Goal: Task Accomplishment & Management: Manage account settings

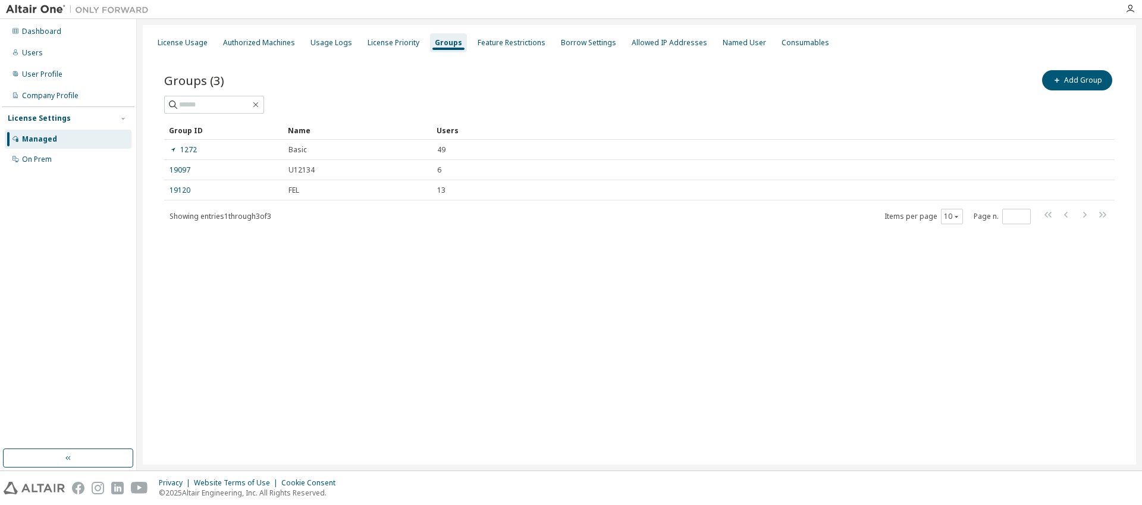
click at [46, 27] on div "Dashboard" at bounding box center [41, 32] width 39 height 10
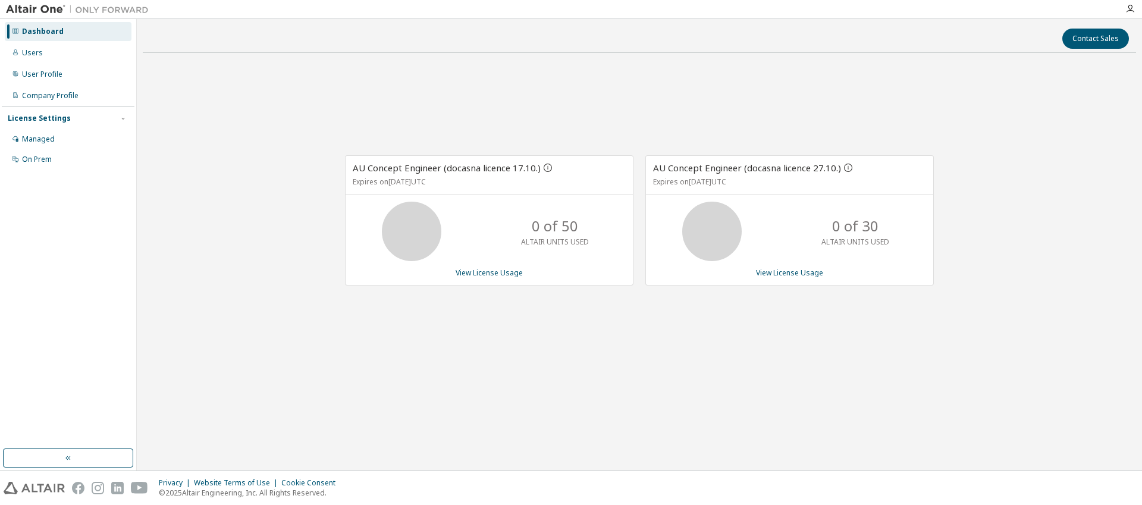
click at [562, 112] on div "AU Concept Engineer (docasna licence 17.10.) Expires on [DATE] UTC 0 of 50 ALTA…" at bounding box center [640, 226] width 994 height 328
click at [592, 112] on div "AU Concept Engineer (docasna licence 17.10.) Expires on [DATE] UTC 0 of 50 ALTA…" at bounding box center [640, 226] width 994 height 328
click at [1129, 4] on icon "button" at bounding box center [1131, 9] width 10 height 10
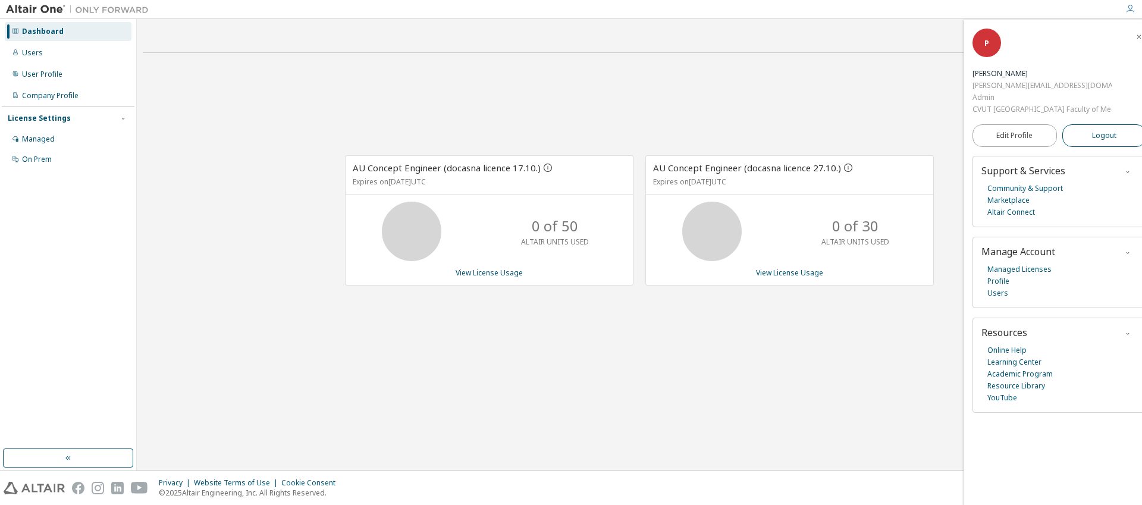
click at [1088, 136] on button "Logout" at bounding box center [1105, 135] width 84 height 23
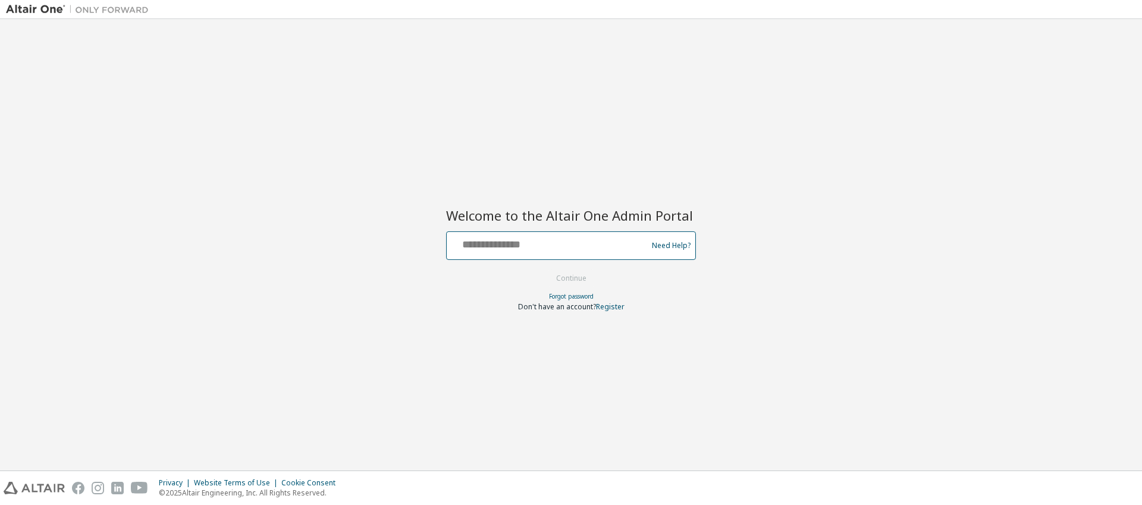
click at [612, 248] on input "text" at bounding box center [549, 242] width 195 height 17
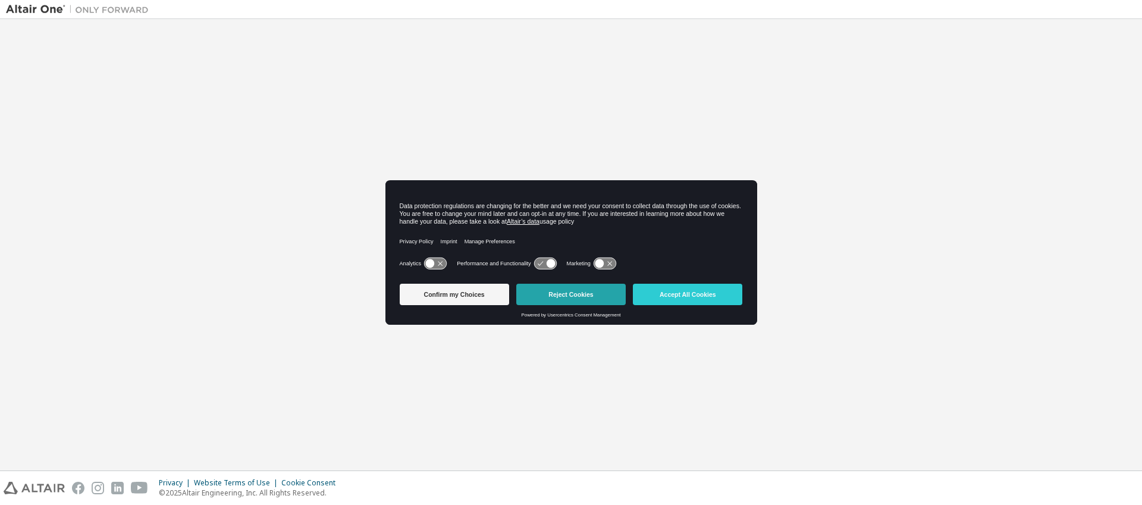
click at [568, 296] on button "Reject Cookies" at bounding box center [570, 294] width 109 height 21
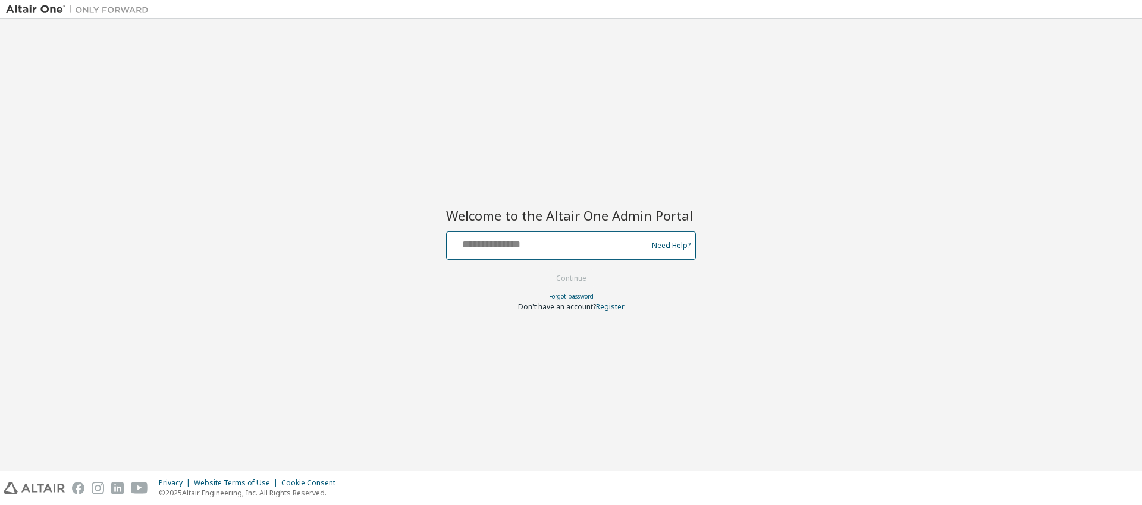
type input "**********"
click at [573, 281] on button "Continue" at bounding box center [571, 279] width 55 height 18
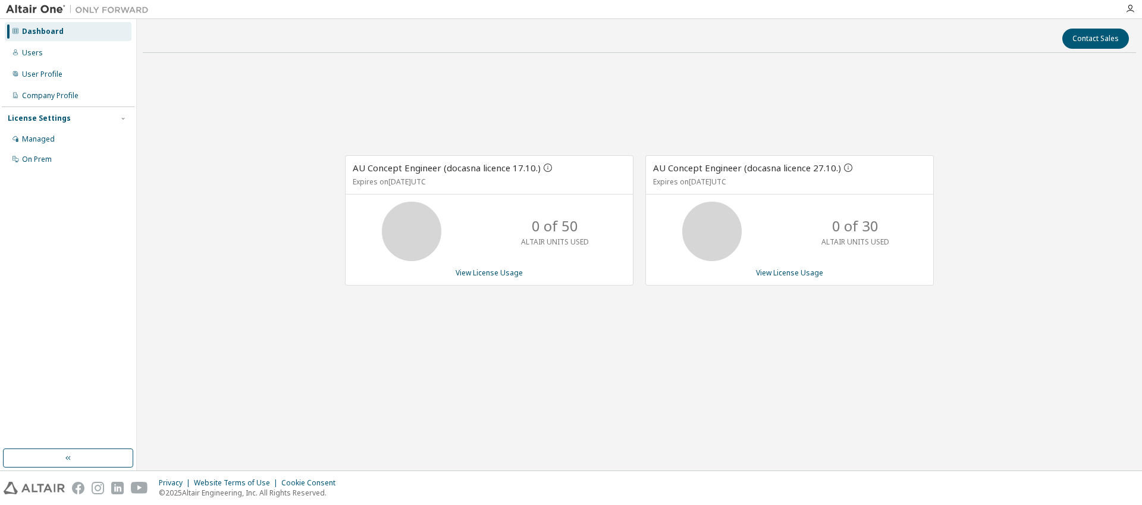
click at [602, 381] on div "AU Concept Engineer (docasna licence 17.10.) Expires on [DATE] UTC 0 of 50 ALTA…" at bounding box center [640, 226] width 994 height 328
click at [1089, 38] on button "Contact Sales" at bounding box center [1096, 39] width 67 height 20
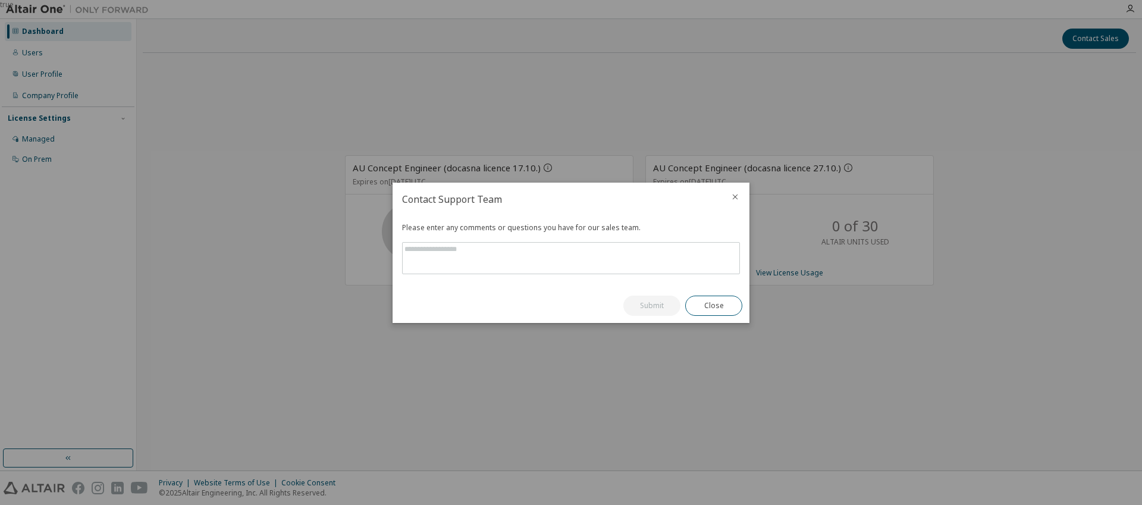
click at [736, 201] on icon "close" at bounding box center [736, 197] width 10 height 10
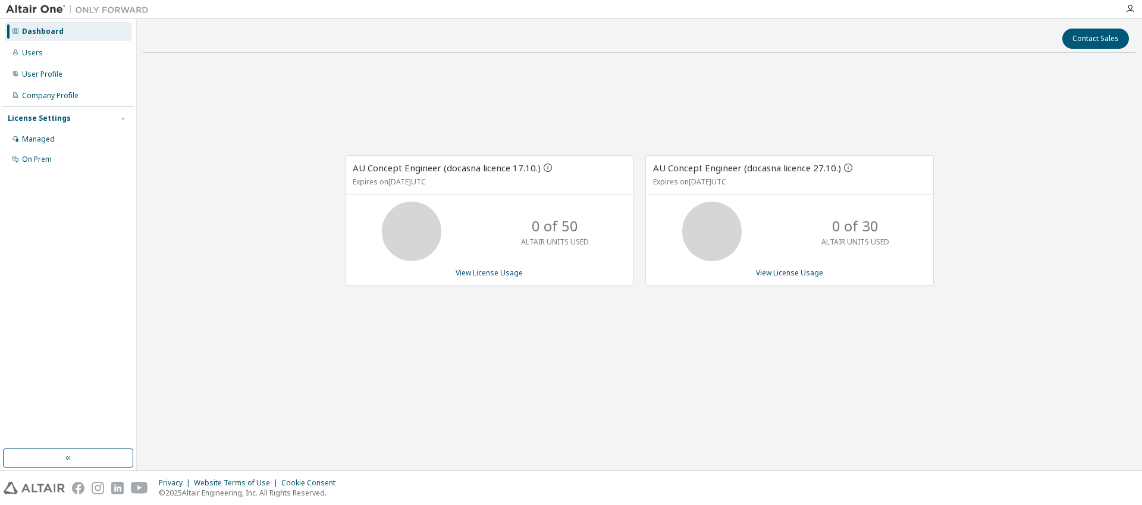
click at [284, 182] on div "AU Concept Engineer (docasna licence 17.10.) Expires on October 17, 2025 UTC 0 …" at bounding box center [640, 226] width 994 height 328
click at [264, 175] on div "AU Concept Engineer (docasna licence 17.10.) Expires on October 17, 2025 UTC 0 …" at bounding box center [640, 226] width 994 height 328
click at [244, 162] on div "AU Concept Engineer (docasna licence 17.10.) Expires on October 17, 2025 UTC 0 …" at bounding box center [640, 226] width 994 height 328
click at [40, 140] on div "Managed" at bounding box center [38, 139] width 33 height 10
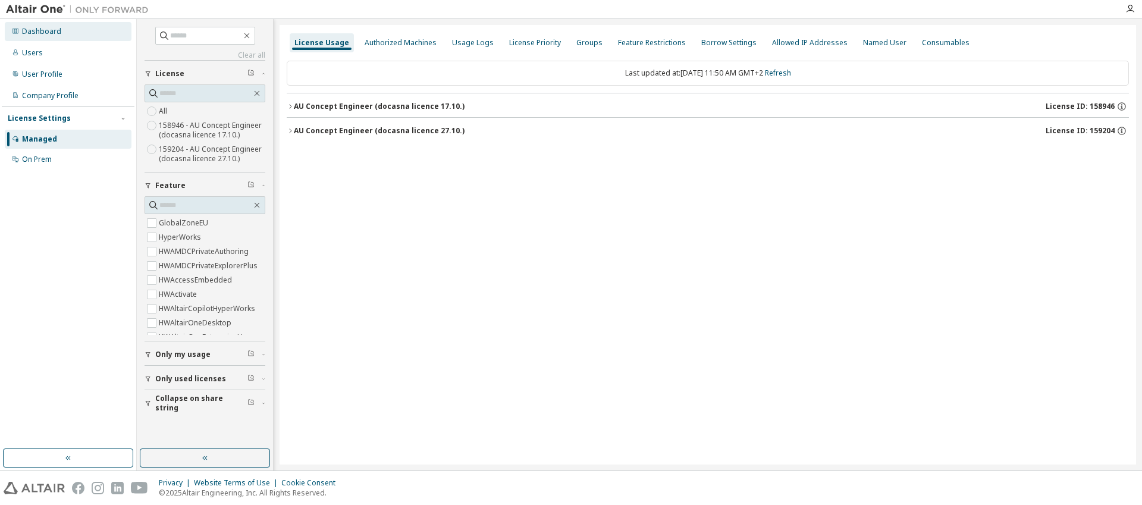
click at [42, 31] on div "Dashboard" at bounding box center [41, 32] width 39 height 10
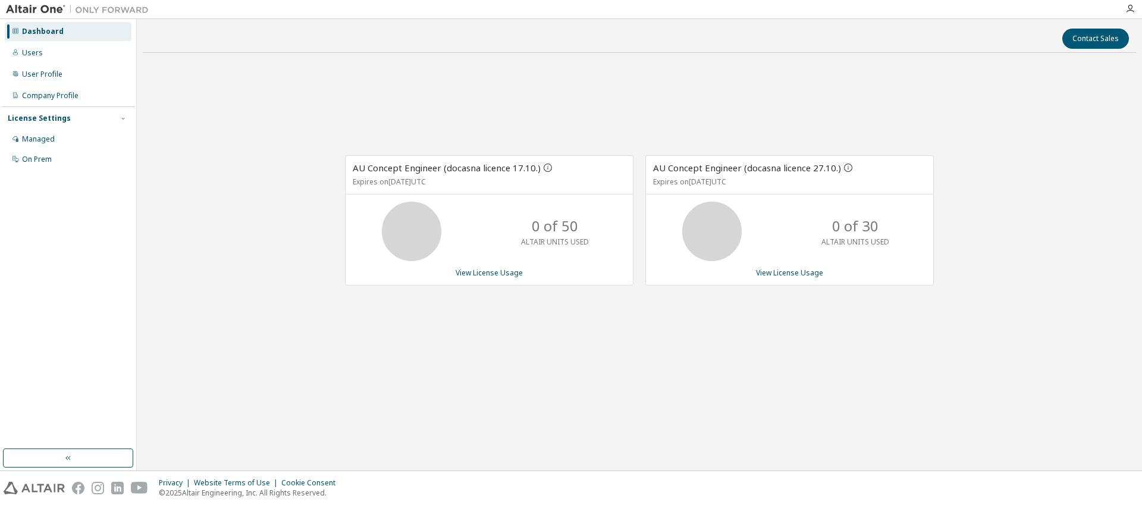
click at [477, 379] on div "AU Concept Engineer (docasna licence 17.10.) Expires on October 17, 2025 UTC 0 …" at bounding box center [640, 226] width 994 height 328
click at [1132, 9] on icon "button" at bounding box center [1131, 9] width 10 height 10
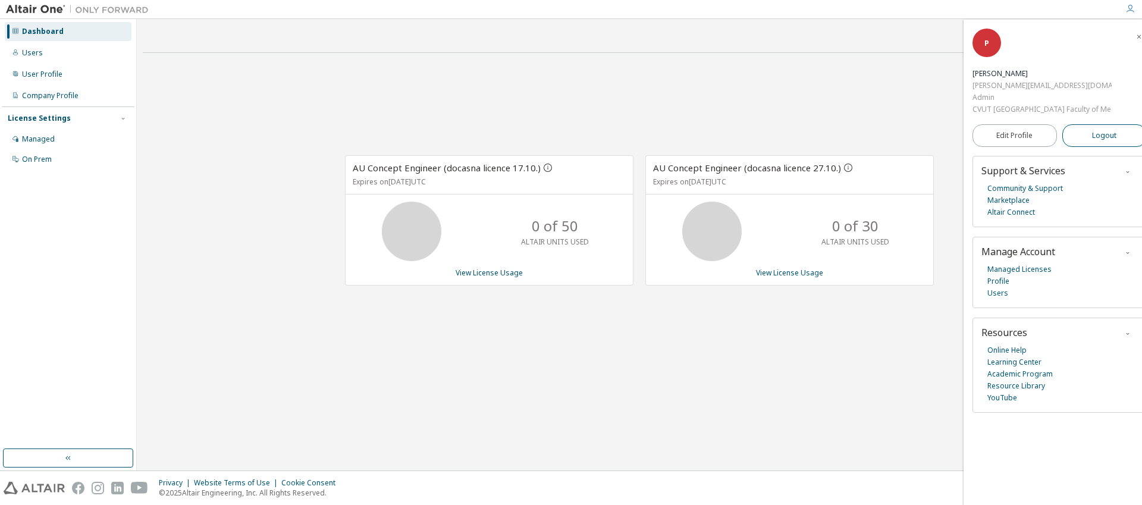
click at [1092, 140] on button "Logout" at bounding box center [1105, 135] width 84 height 23
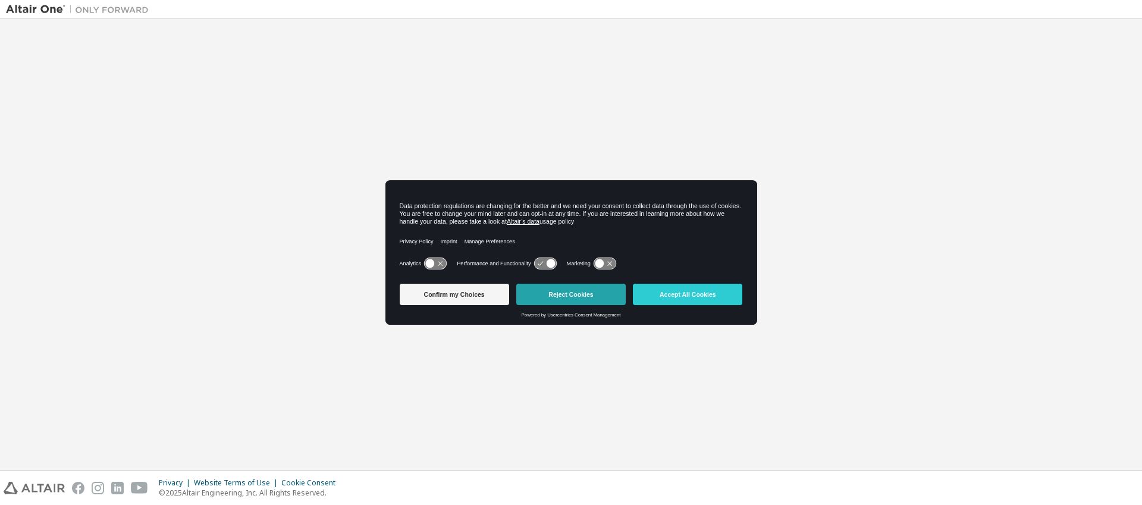
click at [583, 293] on button "Reject Cookies" at bounding box center [570, 294] width 109 height 21
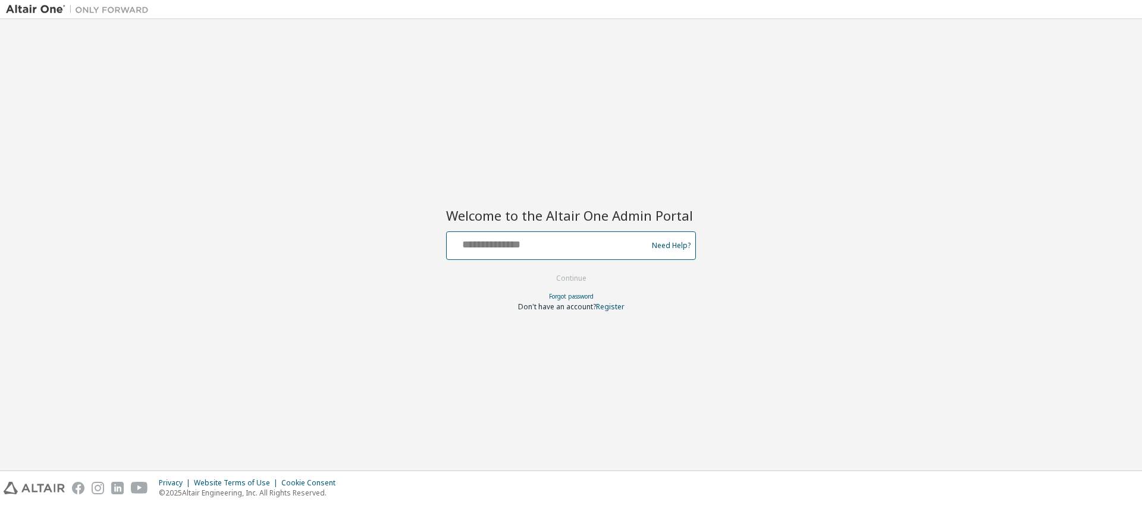
type input "**********"
click at [588, 274] on button "Continue" at bounding box center [571, 279] width 55 height 18
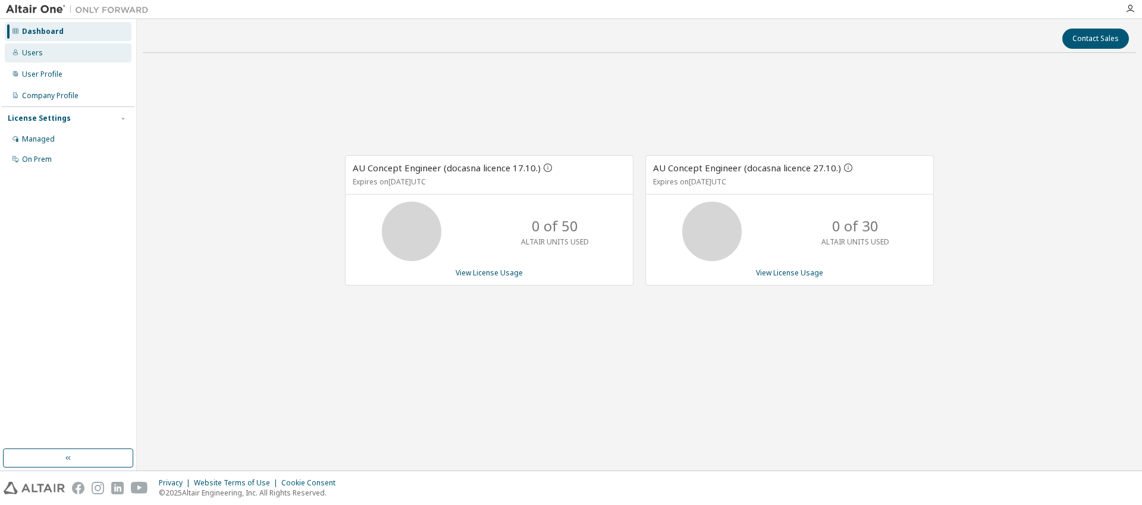
click at [27, 55] on div "Users" at bounding box center [32, 53] width 21 height 10
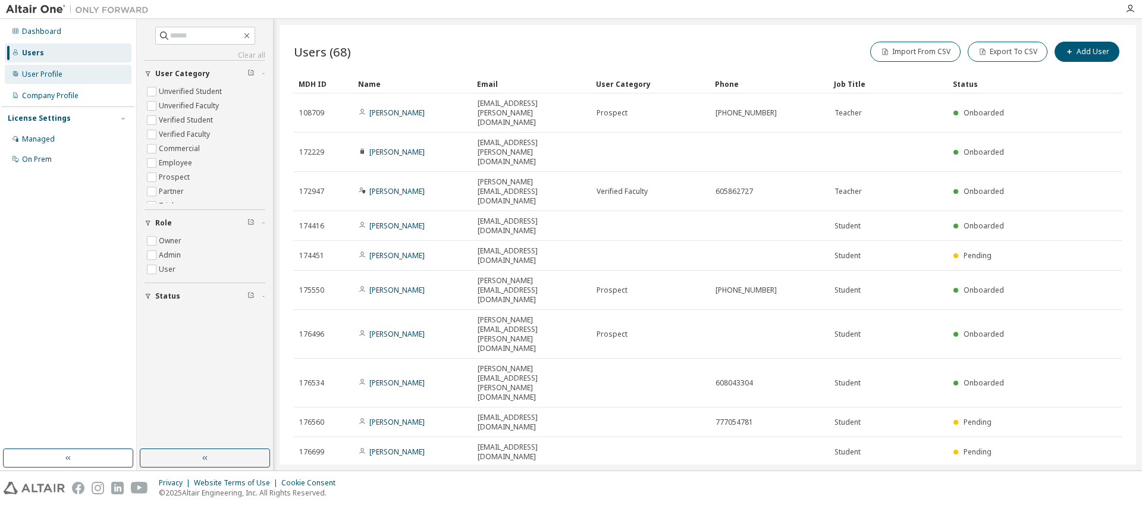
click at [36, 72] on div "User Profile" at bounding box center [42, 75] width 40 height 10
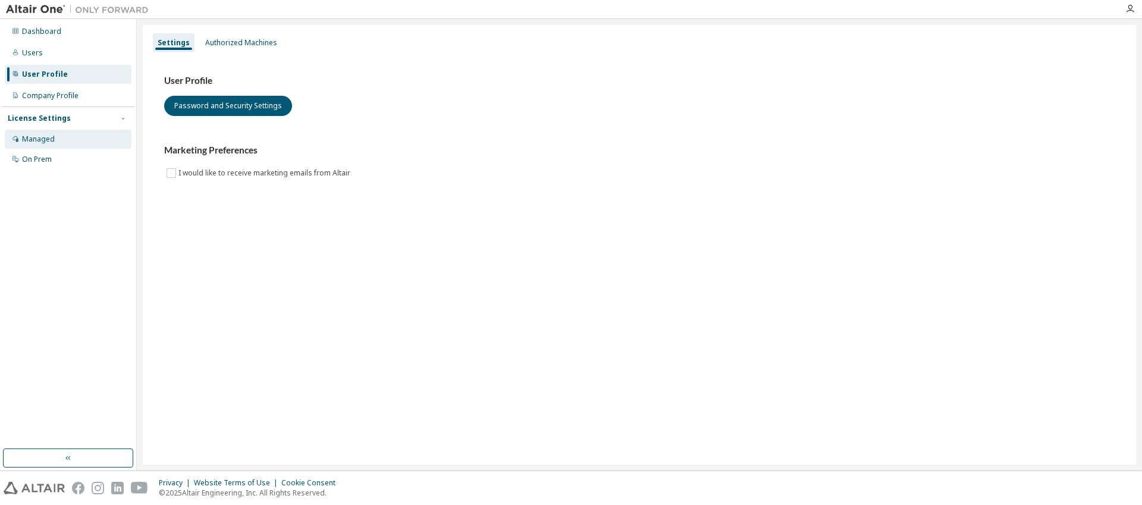
click at [38, 137] on div "Managed" at bounding box center [38, 139] width 33 height 10
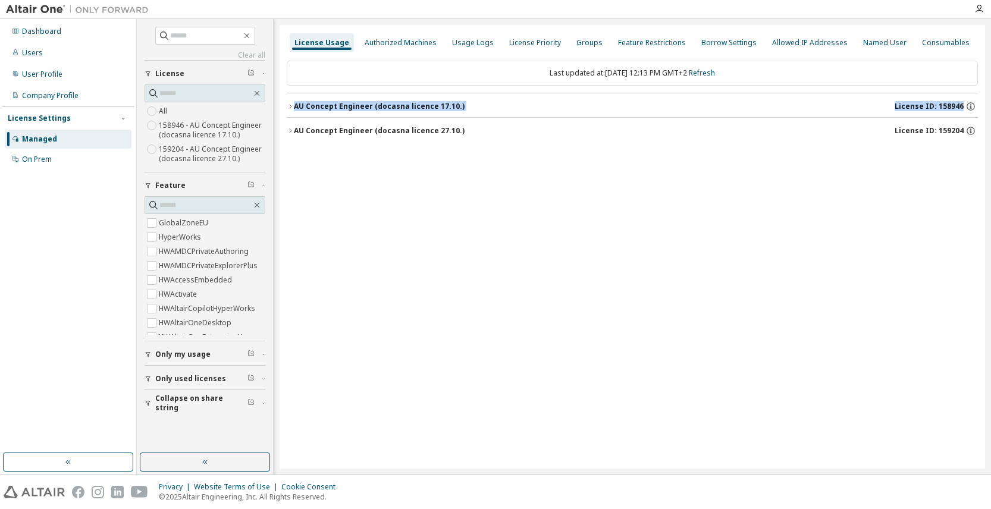
drag, startPoint x: 284, startPoint y: 103, endPoint x: 982, endPoint y: 128, distance: 699.0
click at [982, 128] on div "License Usage Authorized Machines Usage Logs License Priority Groups Feature Re…" at bounding box center [633, 247] width 706 height 444
drag, startPoint x: 979, startPoint y: 129, endPoint x: 772, endPoint y: 118, distance: 207.4
click at [710, 103] on div "License Usage Authorized Machines Usage Logs License Priority Groups Feature Re…" at bounding box center [633, 247] width 706 height 444
drag, startPoint x: 962, startPoint y: 131, endPoint x: 769, endPoint y: 133, distance: 192.8
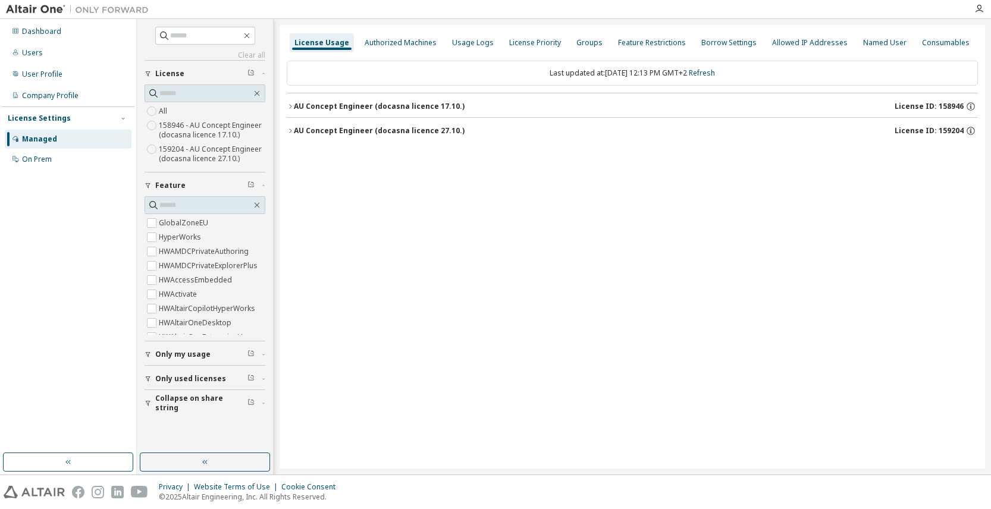
click at [797, 126] on div "AU Concept Engineer (docasna licence 27.10.) License ID: 159204" at bounding box center [636, 131] width 684 height 11
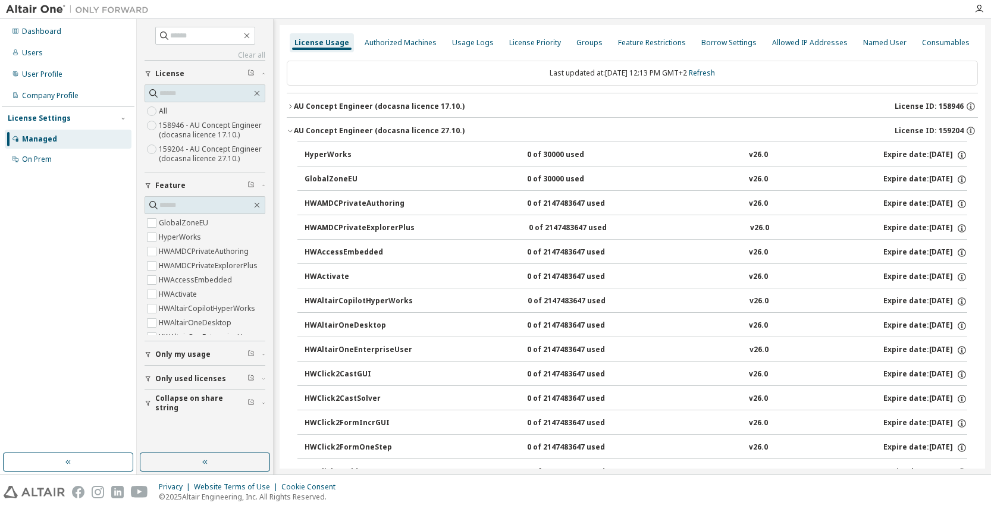
click at [290, 130] on icon "button" at bounding box center [290, 130] width 7 height 7
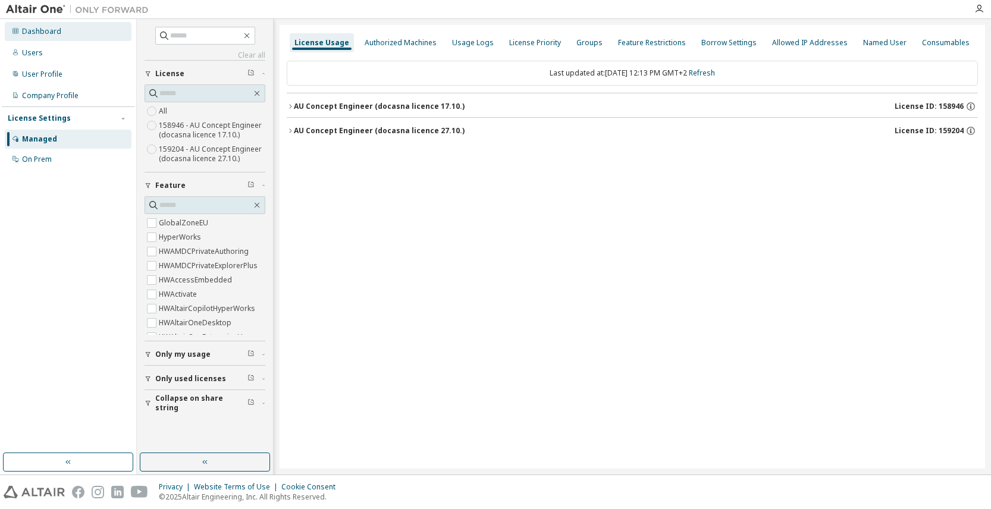
click at [37, 30] on div "Dashboard" at bounding box center [41, 32] width 39 height 10
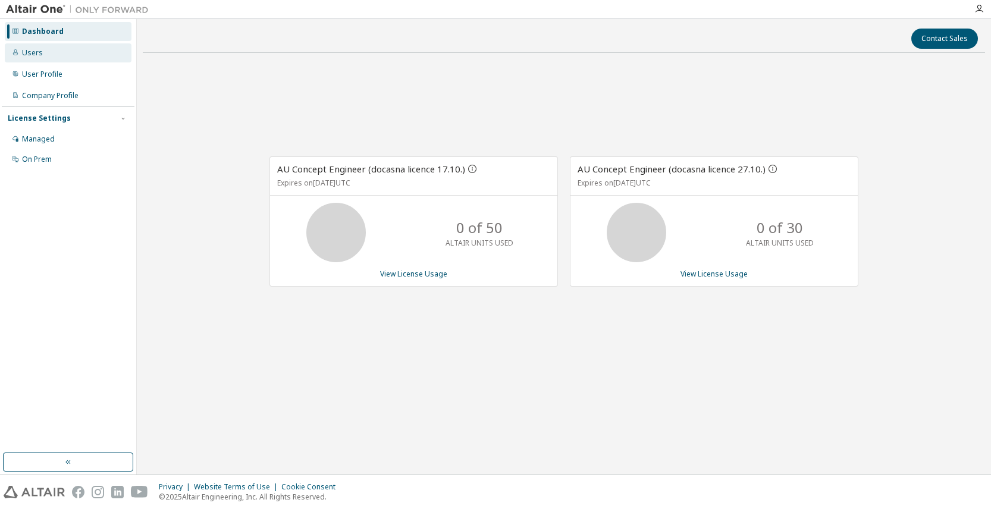
click at [32, 51] on div "Users" at bounding box center [32, 53] width 21 height 10
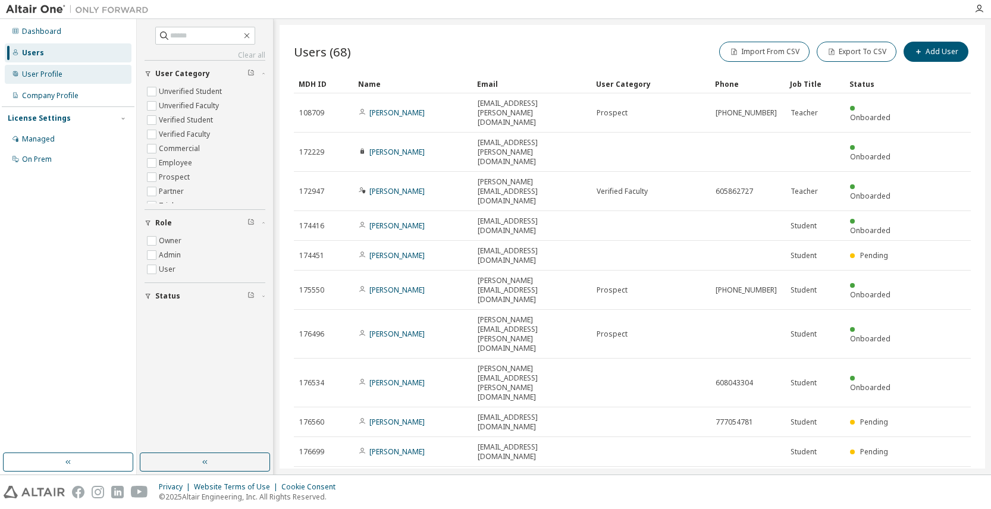
click at [35, 74] on div "User Profile" at bounding box center [42, 75] width 40 height 10
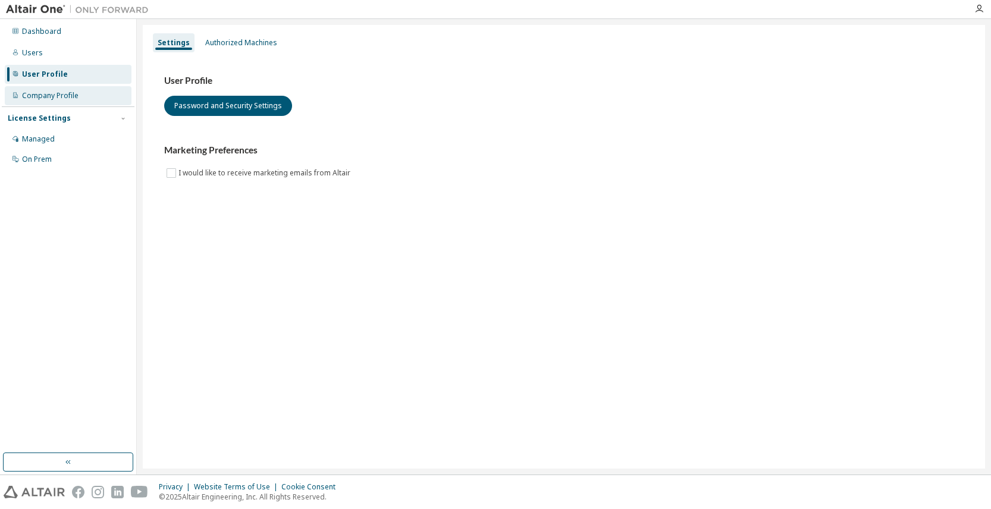
click at [40, 96] on div "Company Profile" at bounding box center [50, 96] width 57 height 10
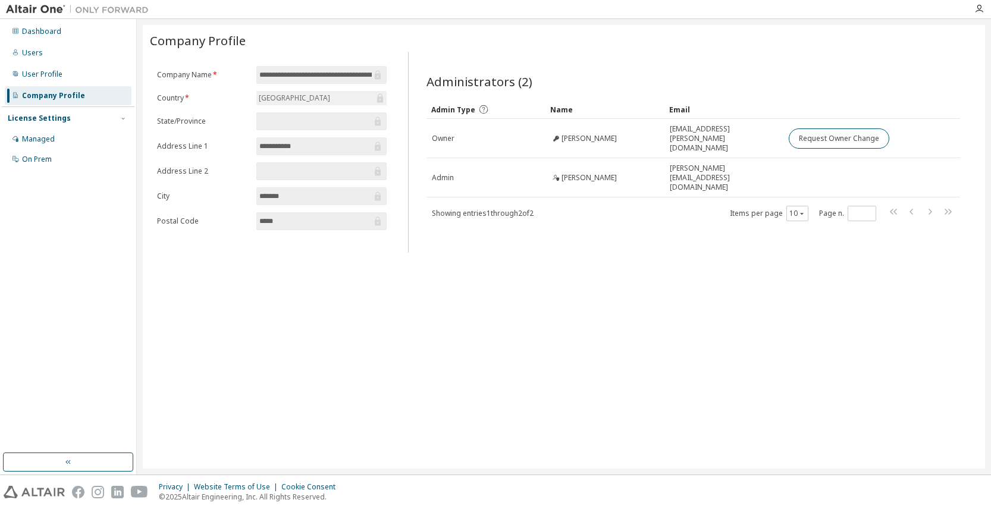
click at [379, 147] on icon at bounding box center [378, 146] width 6 height 9
click at [38, 27] on div "Dashboard" at bounding box center [41, 32] width 39 height 10
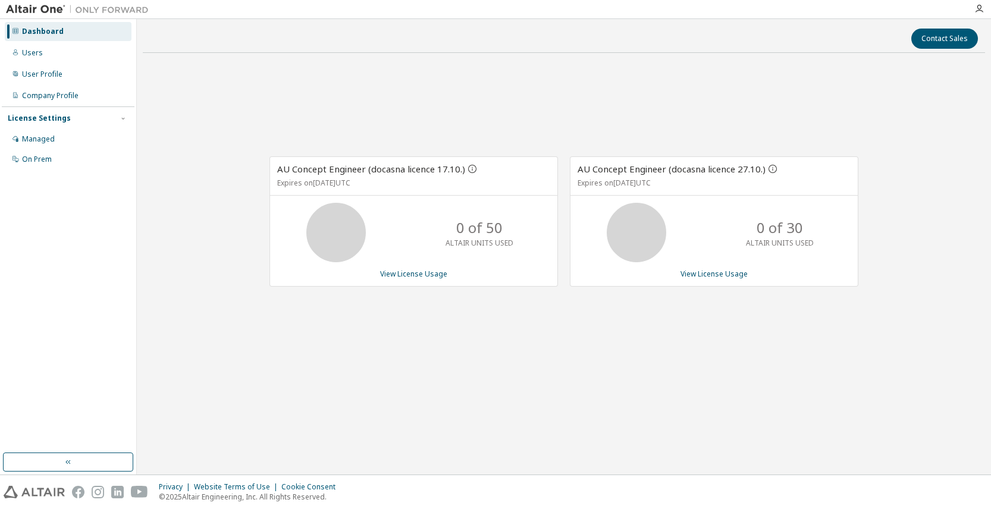
click at [28, 10] on img at bounding box center [80, 10] width 149 height 12
click at [104, 11] on img at bounding box center [80, 10] width 149 height 12
click at [33, 96] on div "Company Profile" at bounding box center [50, 96] width 57 height 10
